Goal: Information Seeking & Learning: Learn about a topic

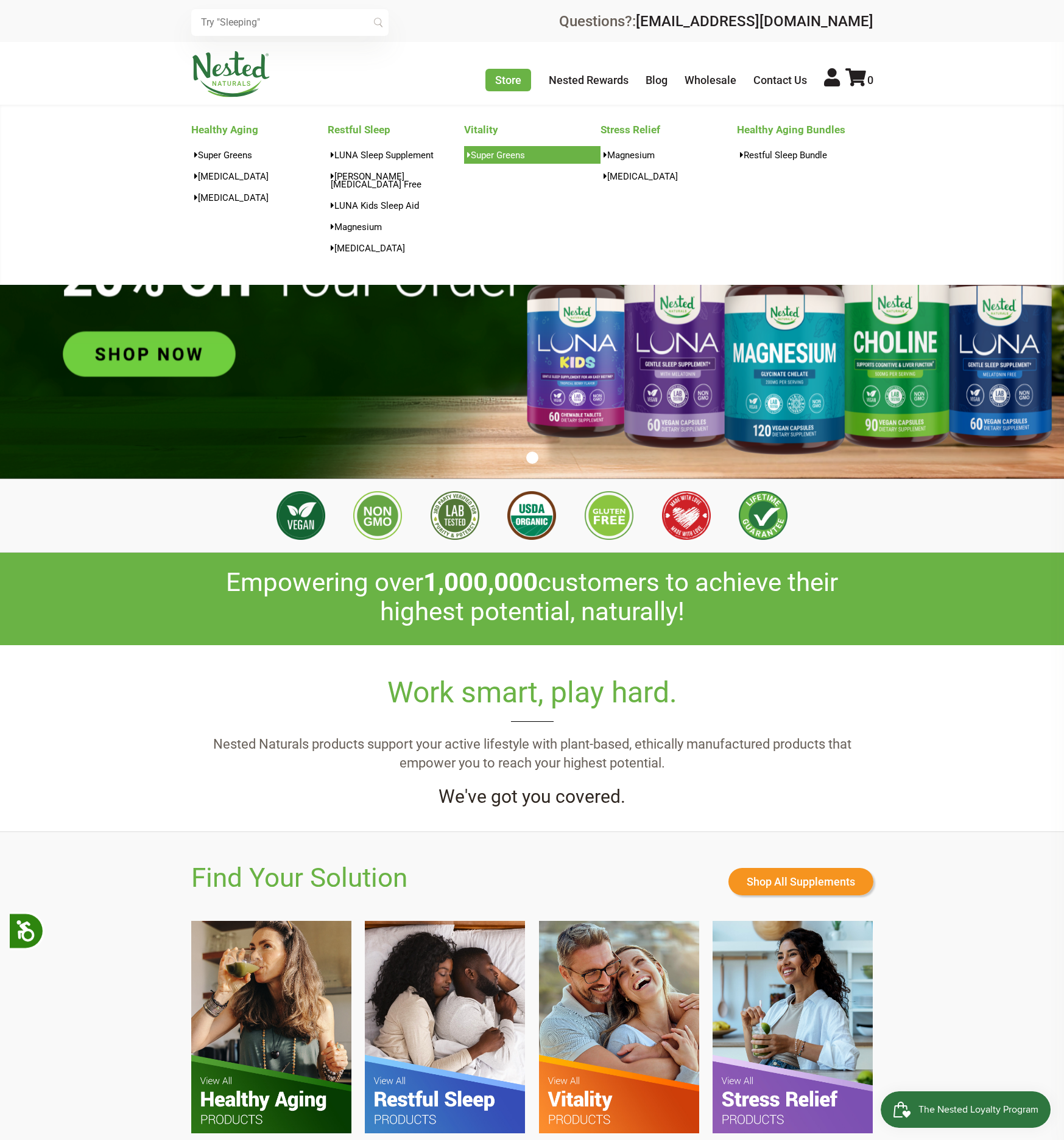
click at [495, 162] on link "Super Greens" at bounding box center [532, 155] width 136 height 18
click at [350, 247] on link "[MEDICAL_DATA]" at bounding box center [396, 248] width 136 height 18
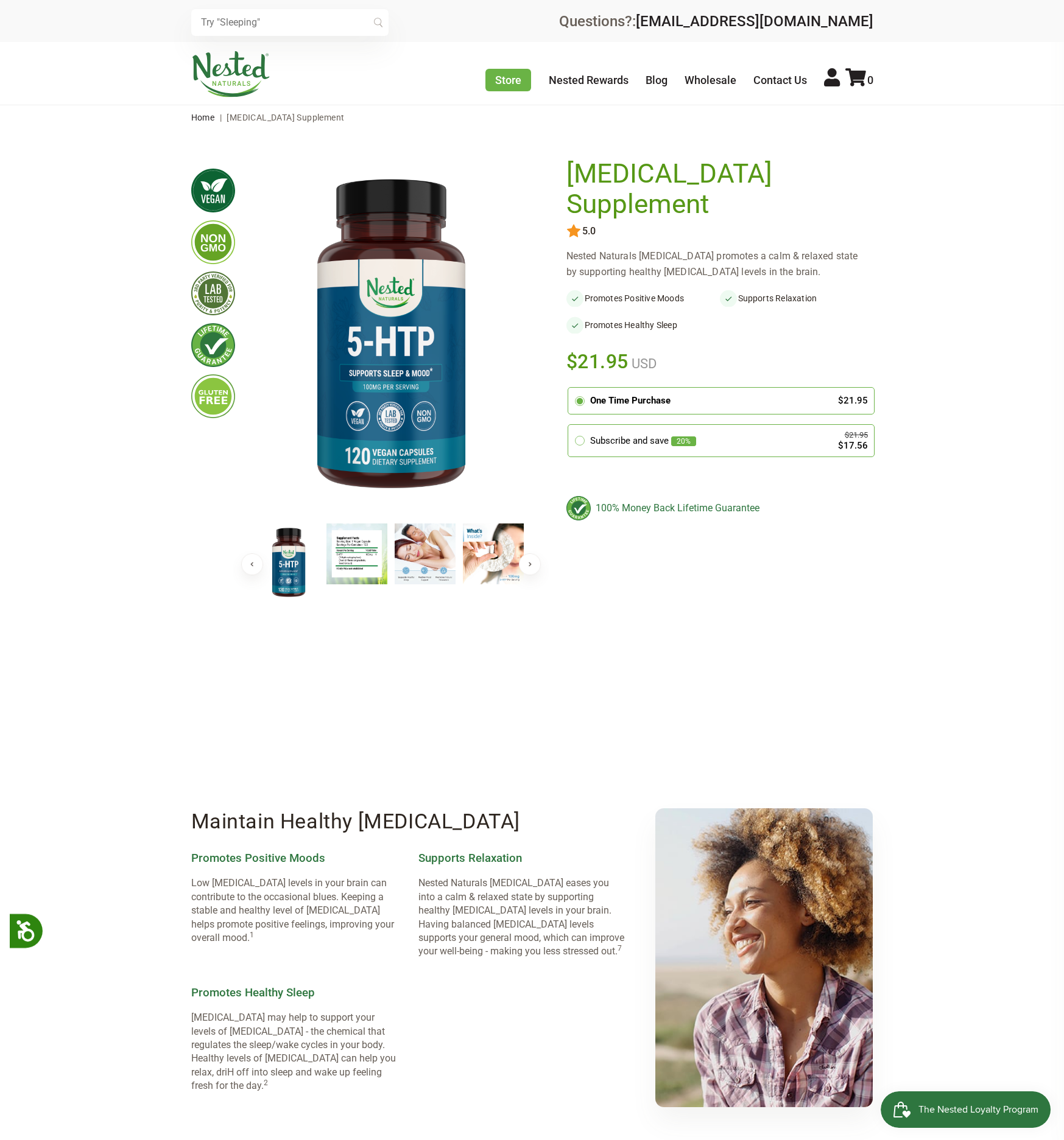
drag, startPoint x: 846, startPoint y: -5, endPoint x: 856, endPoint y: -9, distance: 10.8
click at [856, 0] on html "Popup heading Close Accessibility Press enter for Accessibility for blind peopl…" at bounding box center [532, 570] width 1064 height 1140
